Goal: Find specific page/section: Find specific page/section

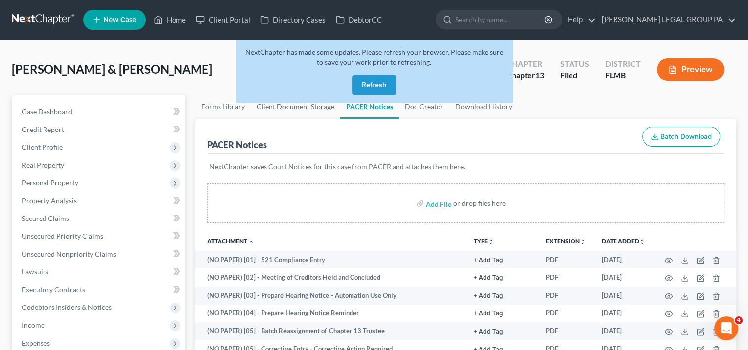
click at [43, 16] on link at bounding box center [43, 20] width 63 height 18
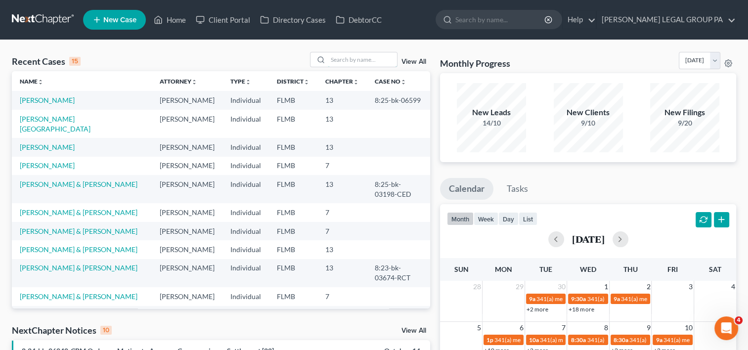
click at [328, 63] on input "search" at bounding box center [362, 59] width 69 height 14
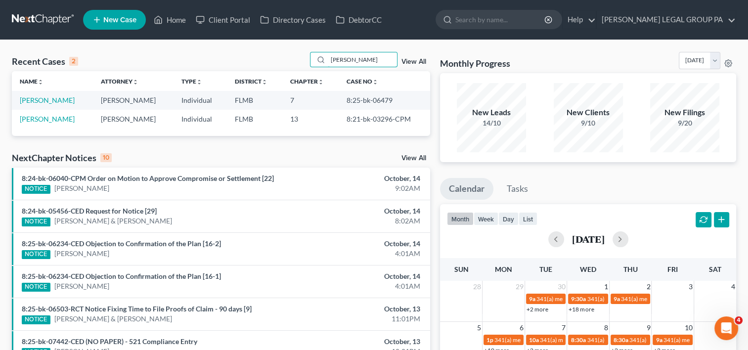
type input "[PERSON_NAME]"
click at [68, 115] on link "[PERSON_NAME]" at bounding box center [47, 119] width 55 height 8
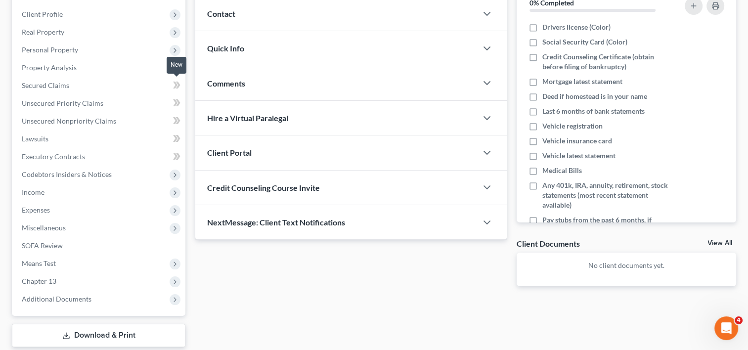
scroll to position [192, 0]
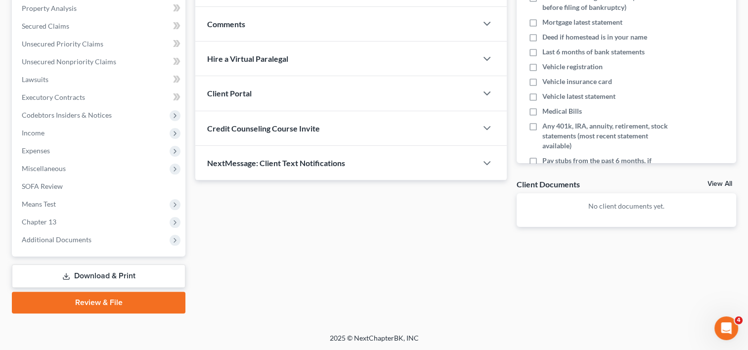
click at [86, 235] on span "Additional Documents" at bounding box center [57, 239] width 70 height 8
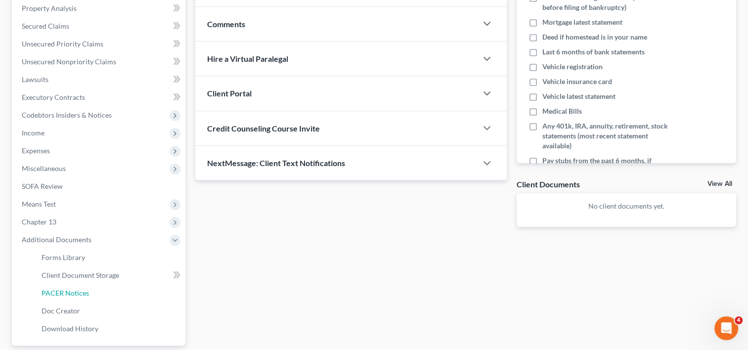
click at [90, 288] on link "PACER Notices" at bounding box center [110, 293] width 152 height 18
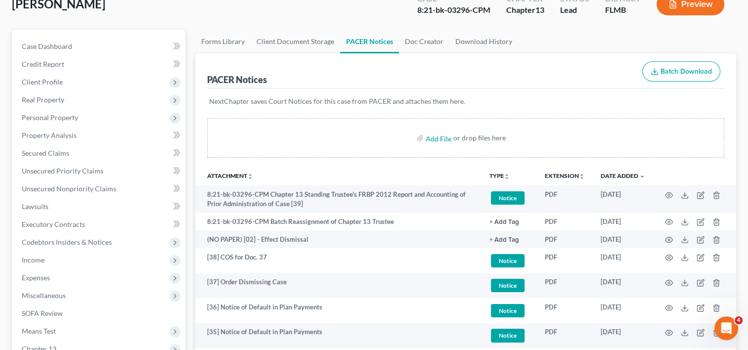
scroll to position [82, 0]
